Goal: Navigation & Orientation: Find specific page/section

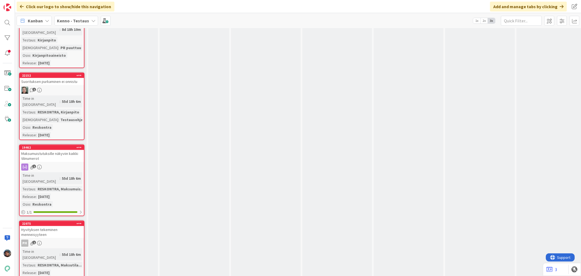
scroll to position [3968, 0]
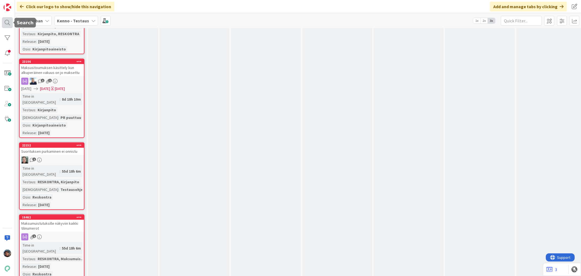
click at [6, 19] on div at bounding box center [7, 22] width 11 height 11
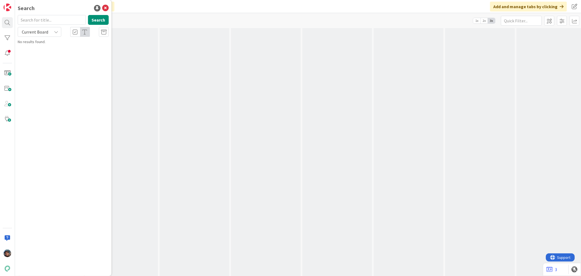
click at [28, 17] on input "text" at bounding box center [52, 20] width 68 height 10
type input "22673"
click at [58, 33] on icon at bounding box center [56, 32] width 4 height 4
click at [40, 50] on span "All Boards" at bounding box center [49, 54] width 57 height 8
click at [59, 47] on span "Viimeistely: massalaskujen luontinäkymä" at bounding box center [71, 48] width 66 height 5
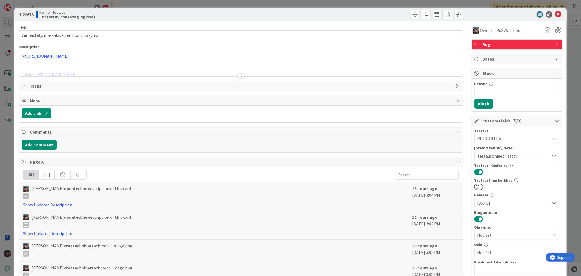
click at [239, 74] on div at bounding box center [241, 76] width 6 height 4
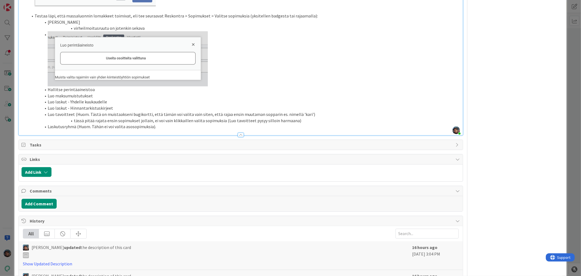
scroll to position [666, 0]
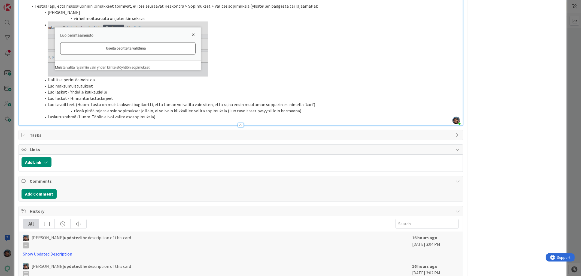
drag, startPoint x: 150, startPoint y: 25, endPoint x: 155, endPoint y: 24, distance: 4.7
click at [150, 22] on li "virheilmoitusruutu on jotenkin sekava" at bounding box center [244, 18] width 432 height 6
click at [47, 83] on li "Hallitse perintäaineistoa" at bounding box center [244, 80] width 432 height 6
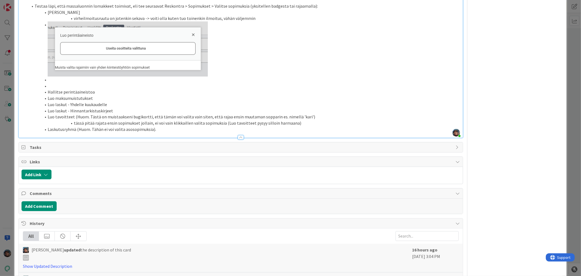
click at [52, 89] on li at bounding box center [244, 86] width 432 height 6
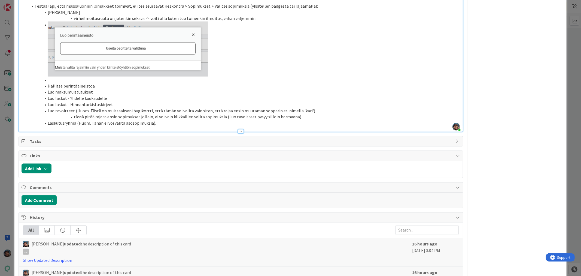
click at [50, 83] on li at bounding box center [244, 80] width 432 height 6
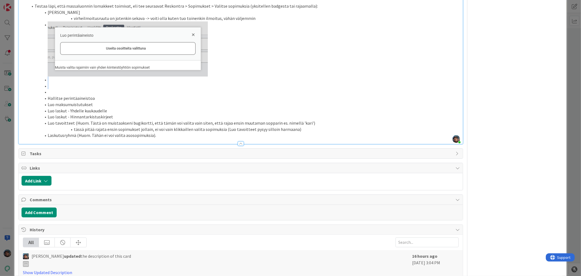
drag, startPoint x: 47, startPoint y: 97, endPoint x: 38, endPoint y: 88, distance: 12.0
click at [38, 88] on ol "Testaa läpi, että massaluonnin lomakkeet toimivat, eli tee seuraavat Reskontra …" at bounding box center [241, 70] width 439 height 135
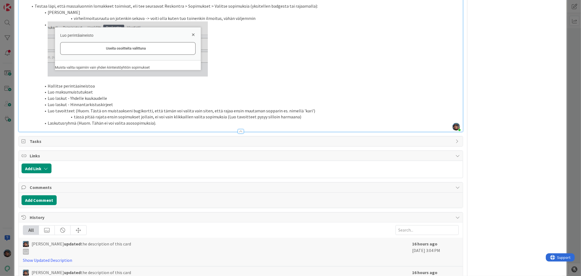
click at [254, 22] on li "virheilmoitusruutu on jotenkin sekava -> voiti olla kuten tuo toinenkin ilmoitu…" at bounding box center [244, 18] width 432 height 6
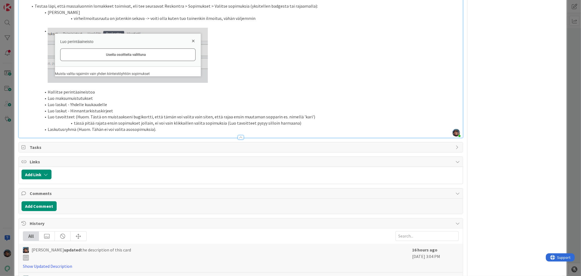
drag, startPoint x: 176, startPoint y: 62, endPoint x: 143, endPoint y: 60, distance: 33.0
click at [143, 60] on li at bounding box center [244, 55] width 432 height 55
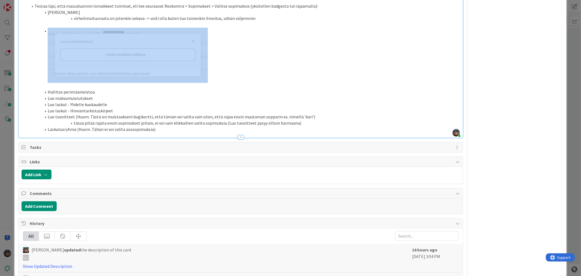
drag, startPoint x: 141, startPoint y: 59, endPoint x: 148, endPoint y: 68, distance: 11.7
click at [146, 67] on img at bounding box center [128, 55] width 160 height 55
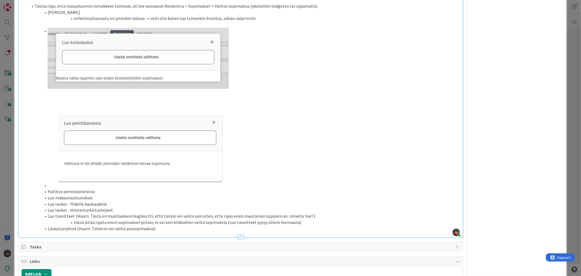
click at [49, 189] on li at bounding box center [244, 185] width 432 height 6
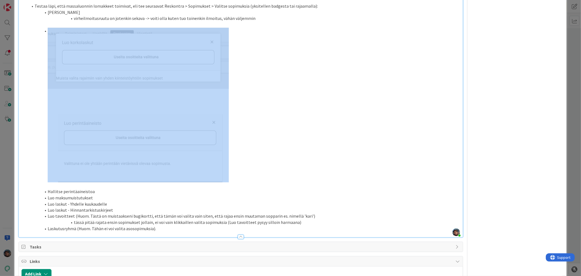
drag, startPoint x: 175, startPoint y: 41, endPoint x: 180, endPoint y: 110, distance: 69.2
click at [180, 110] on img at bounding box center [138, 105] width 181 height 155
drag, startPoint x: 135, startPoint y: 64, endPoint x: 147, endPoint y: 106, distance: 44.3
click at [147, 106] on img at bounding box center [138, 105] width 181 height 155
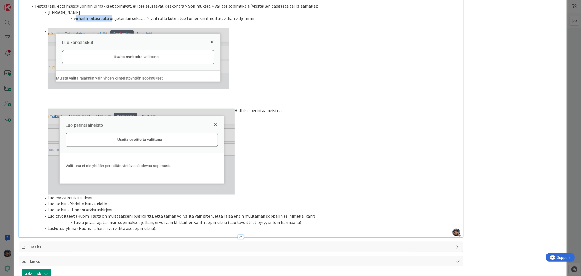
drag, startPoint x: 75, startPoint y: 25, endPoint x: 110, endPoint y: 22, distance: 35.0
click at [110, 22] on li "virheilmoitusruutu on jotenkin sekava -> voiti olla kuten tuo toinenkin ilmoitu…" at bounding box center [244, 18] width 432 height 6
drag, startPoint x: 149, startPoint y: 24, endPoint x: 258, endPoint y: 22, distance: 109.1
click at [258, 22] on li "virheilmoitusruutu on jotenkin sekava -> voiti olla kuten tuo toinenkin ilmoitu…" at bounding box center [244, 18] width 432 height 6
click at [165, 22] on li "virheilmoitusruutu on jotenkin sekava -> voiti olla kuten tuo toinenkin ilmoitu…" at bounding box center [244, 18] width 432 height 6
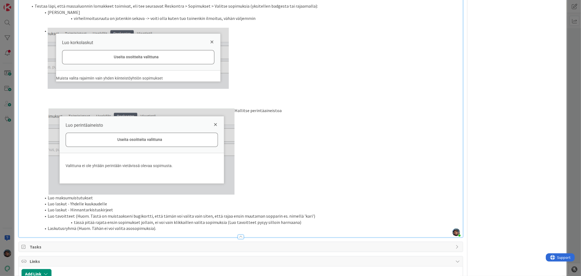
drag, startPoint x: 155, startPoint y: 23, endPoint x: 181, endPoint y: 34, distance: 28.4
click at [155, 22] on li "virheilmoitusruutu on jotenkin sekava -> voiti olla kuten tuo toinenkin ilmoitu…" at bounding box center [244, 18] width 432 height 6
drag, startPoint x: 110, startPoint y: 24, endPoint x: 145, endPoint y: 23, distance: 35.4
click at [145, 22] on li "virheilmoitusruutu on jotenkin sekava -> voisi olla kuten tuo toinenkin ilmoitu…" at bounding box center [244, 18] width 432 height 6
drag, startPoint x: 74, startPoint y: 24, endPoint x: 225, endPoint y: 22, distance: 150.8
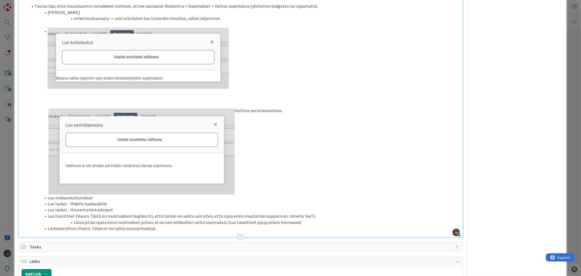
click at [225, 22] on li "virheilmoitusruutu -> voisi olla kuten tuo toinenkin ilmoitus, vähän väljemmin" at bounding box center [244, 18] width 432 height 6
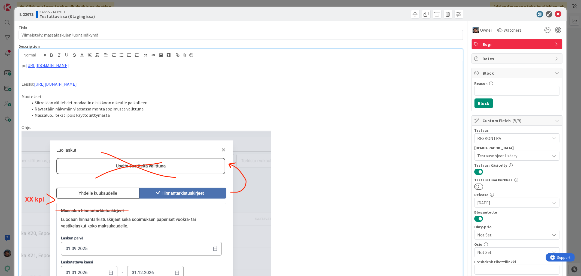
scroll to position [0, 0]
click at [51, 55] on icon "button" at bounding box center [51, 55] width 5 height 5
click at [82, 55] on line at bounding box center [82, 55] width 1 height 0
click at [87, 62] on span at bounding box center [88, 62] width 4 height 4
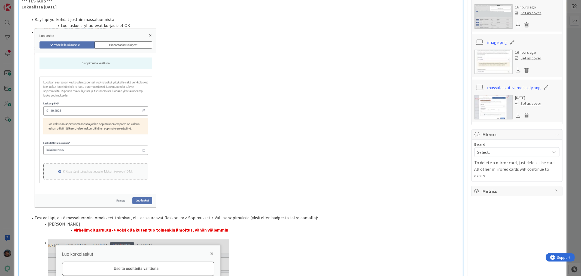
scroll to position [539, 0]
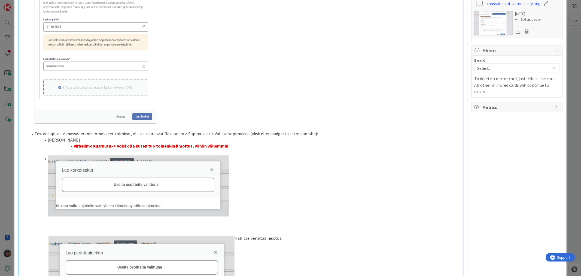
click at [324, 164] on li "Hallitse perintäaineistoa" at bounding box center [244, 238] width 432 height 167
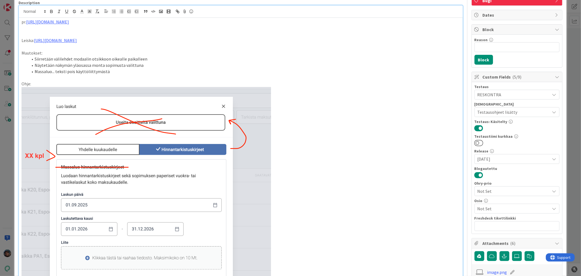
scroll to position [0, 0]
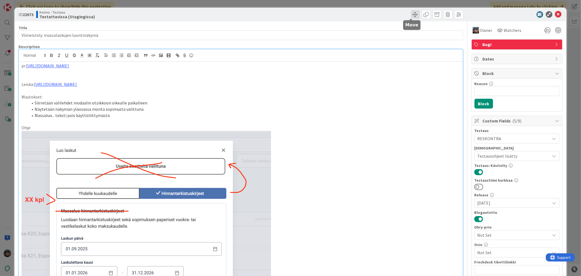
click at [413, 16] on span at bounding box center [415, 14] width 9 height 9
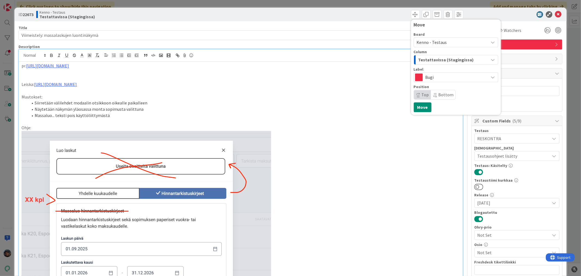
click at [444, 58] on span "Testattavissa (Stagingissa)" at bounding box center [447, 59] width 56 height 7
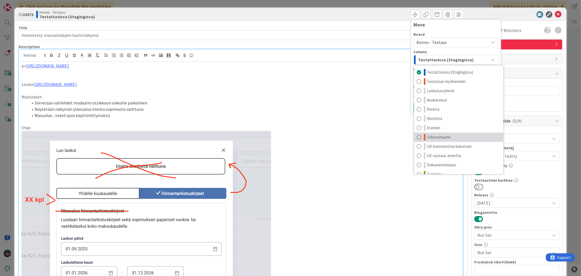
click at [450, 139] on link "Odotushuone" at bounding box center [458, 136] width 89 height 9
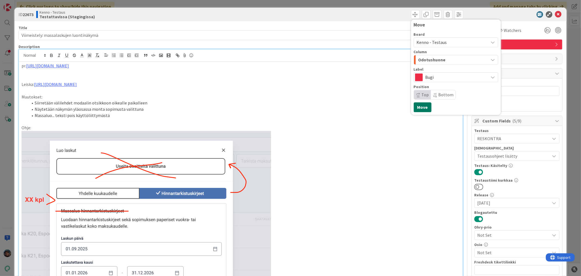
click at [417, 107] on button "Move" at bounding box center [423, 107] width 18 height 10
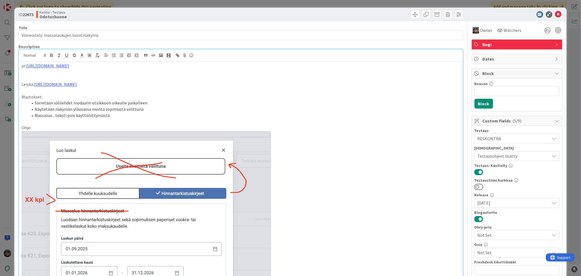
scroll to position [3905, 0]
click at [556, 14] on icon at bounding box center [559, 14] width 7 height 7
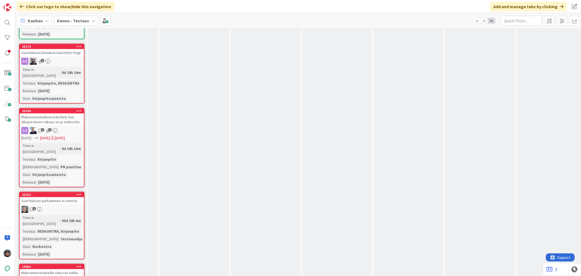
scroll to position [3845, 0]
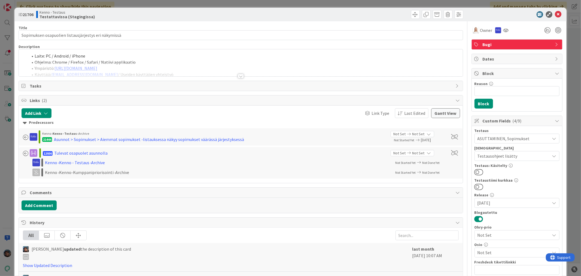
click at [240, 76] on div at bounding box center [241, 76] width 6 height 4
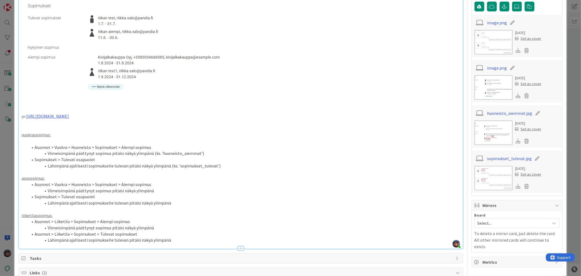
scroll to position [303, 0]
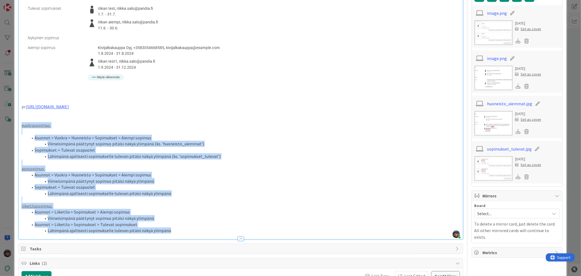
drag, startPoint x: 20, startPoint y: 124, endPoint x: 192, endPoint y: 231, distance: 202.9
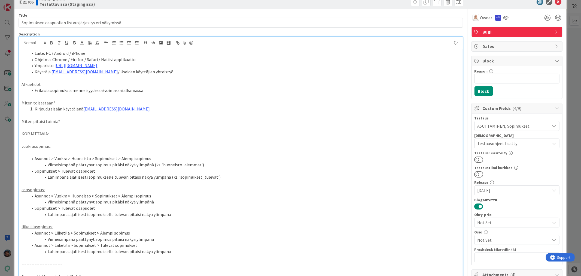
scroll to position [0, 0]
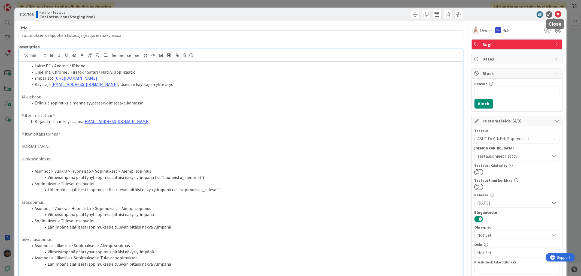
click at [556, 14] on icon at bounding box center [559, 14] width 7 height 7
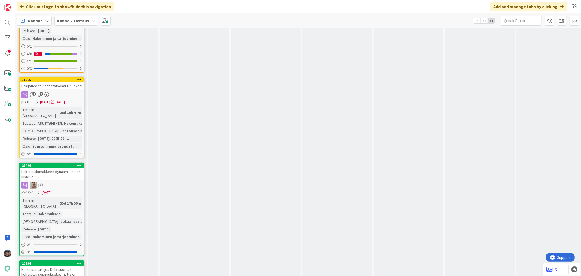
scroll to position [3542, 0]
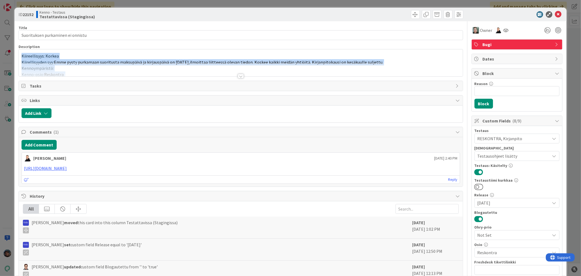
click at [237, 78] on div "Title 33 / 128 Suorituksen purkaminen ei onnistu Description Kiireellisyys: Kor…" at bounding box center [241, 201] width 445 height 361
click at [239, 76] on div at bounding box center [241, 76] width 6 height 4
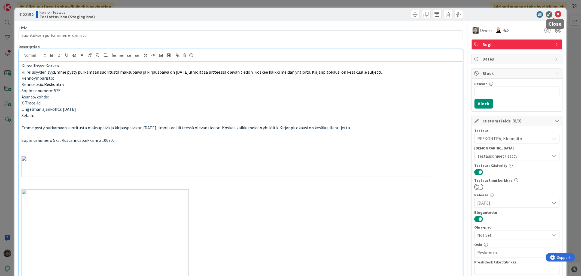
click at [556, 15] on icon at bounding box center [559, 14] width 7 height 7
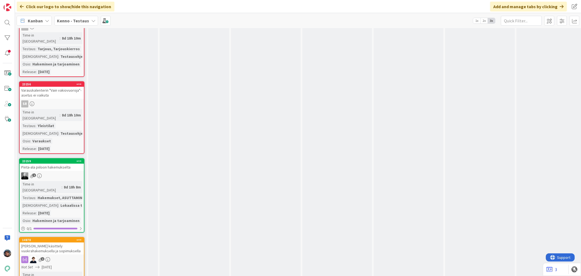
scroll to position [3269, 0]
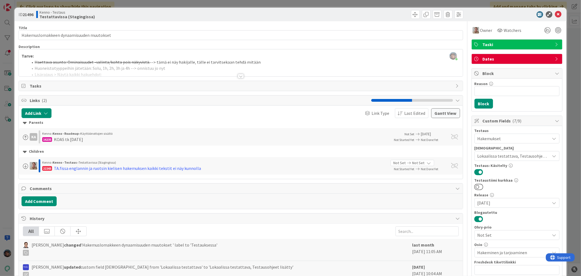
click at [238, 76] on div at bounding box center [241, 76] width 6 height 4
